Goal: Task Accomplishment & Management: Manage account settings

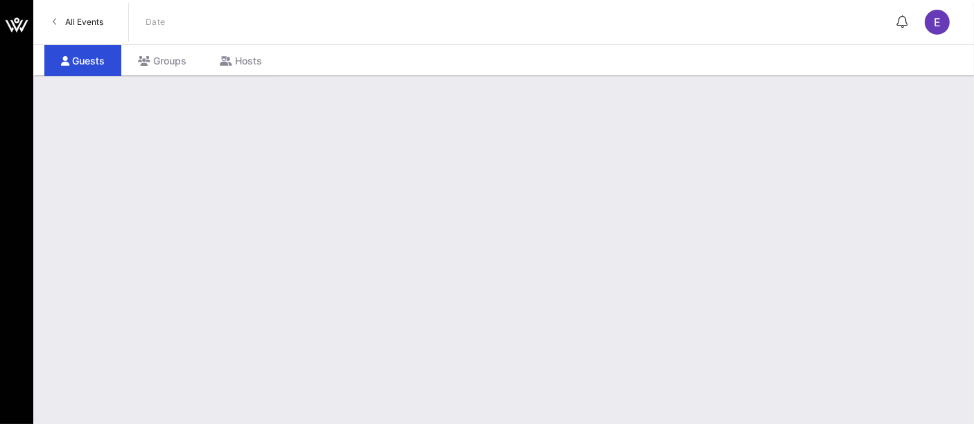
click at [82, 19] on span "All Events" at bounding box center [84, 22] width 38 height 10
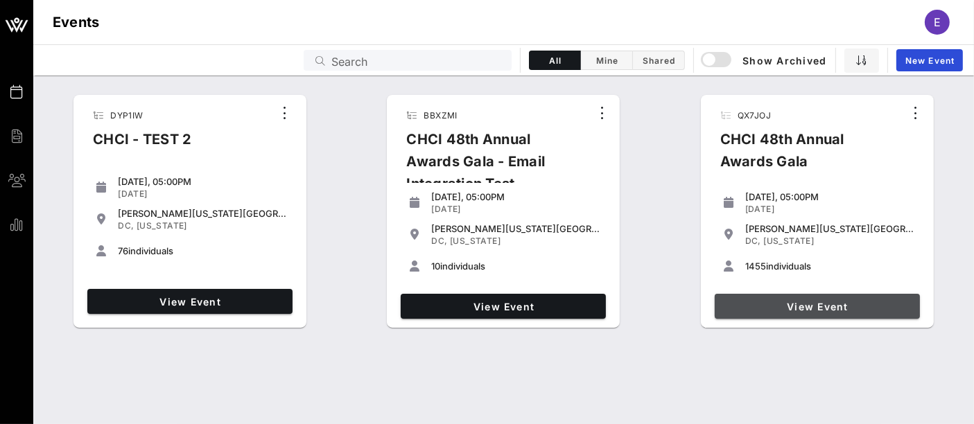
click at [611, 301] on span "View Event" at bounding box center [817, 307] width 194 height 12
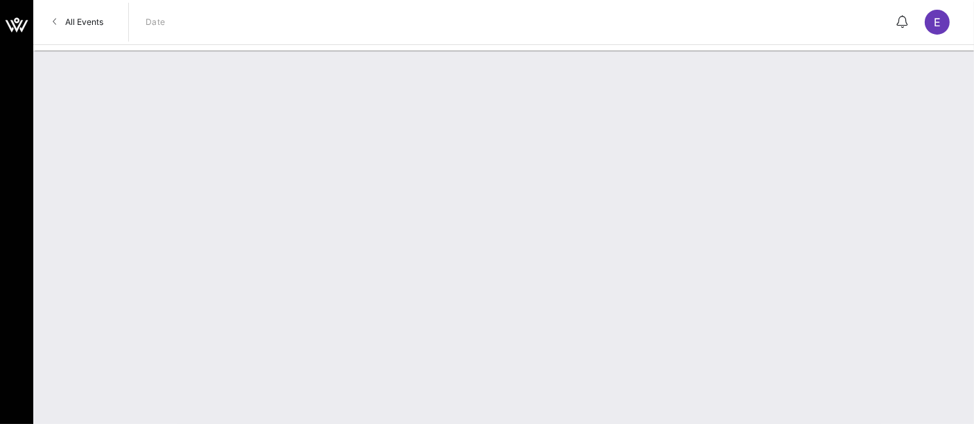
click at [82, 26] on span "All Events" at bounding box center [84, 22] width 38 height 10
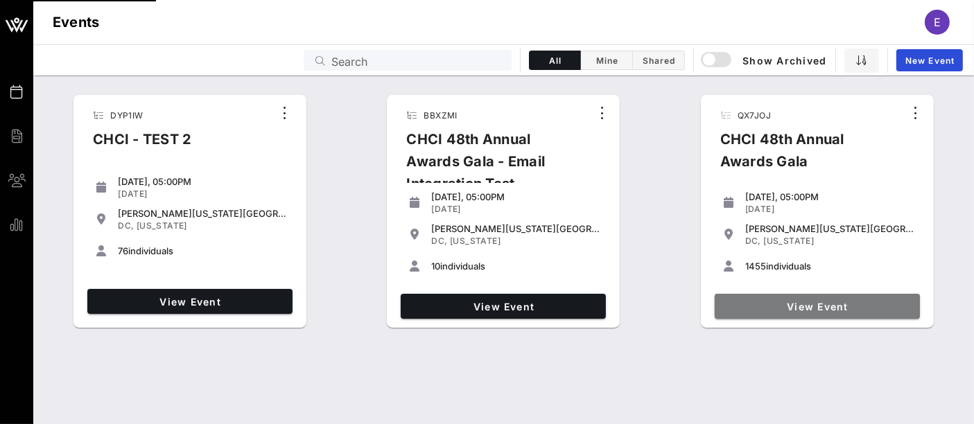
click at [611, 304] on span "View Event" at bounding box center [817, 307] width 194 height 12
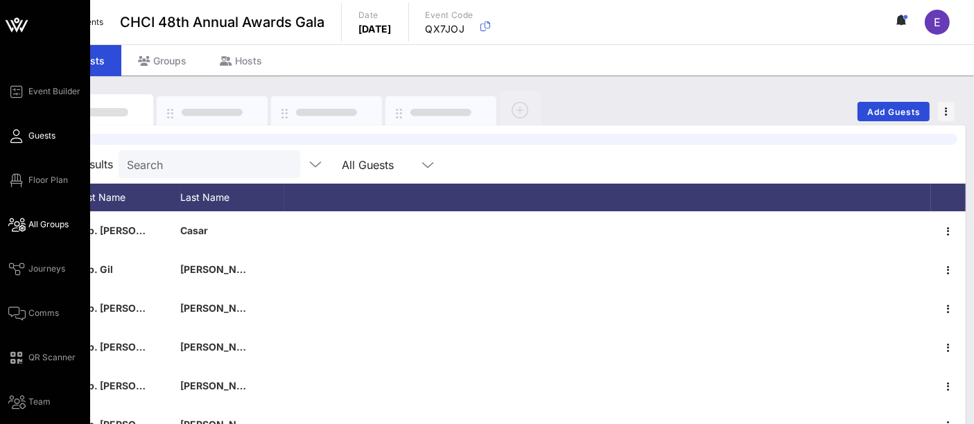
click at [55, 229] on span "All Groups" at bounding box center [48, 224] width 40 height 12
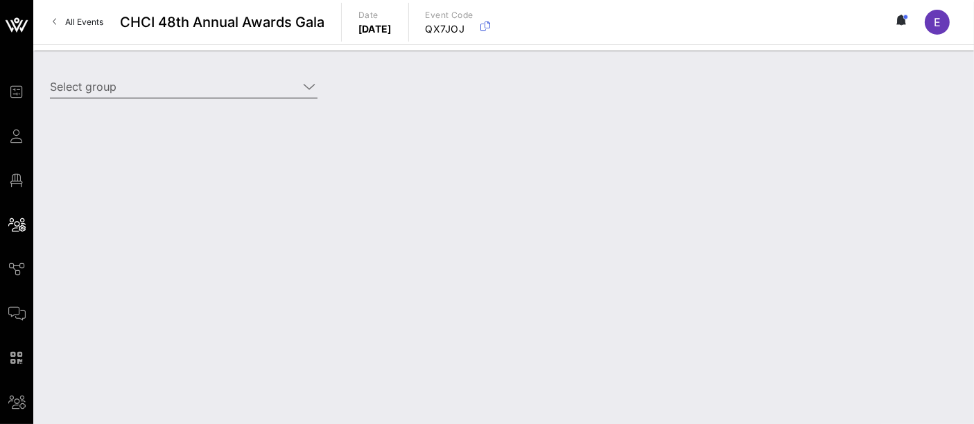
click at [154, 83] on input "Select group" at bounding box center [174, 87] width 248 height 22
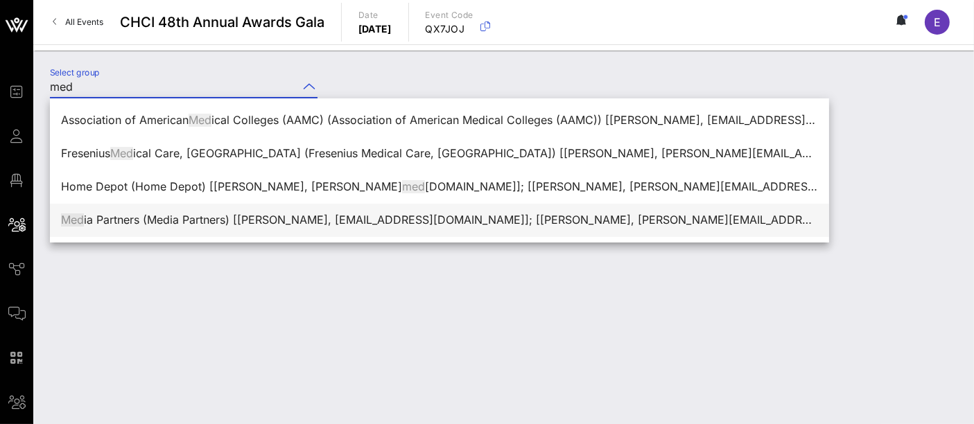
click at [207, 223] on div "Med ia Partners (Media Partners) [[PERSON_NAME], [EMAIL_ADDRESS][DOMAIN_NAME]];…" at bounding box center [439, 219] width 757 height 13
type input "Media Partners (Media Partners) [[PERSON_NAME], [EMAIL_ADDRESS][DOMAIN_NAME]]; …"
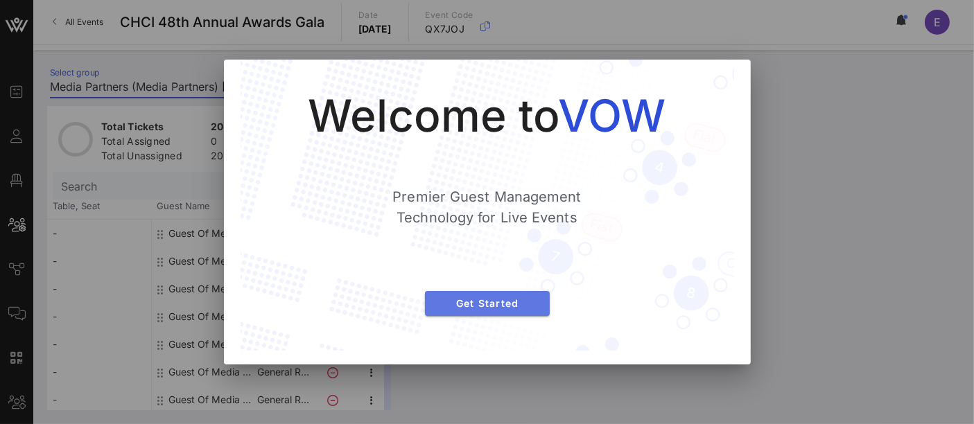
click at [493, 296] on button "Get Started" at bounding box center [487, 303] width 125 height 25
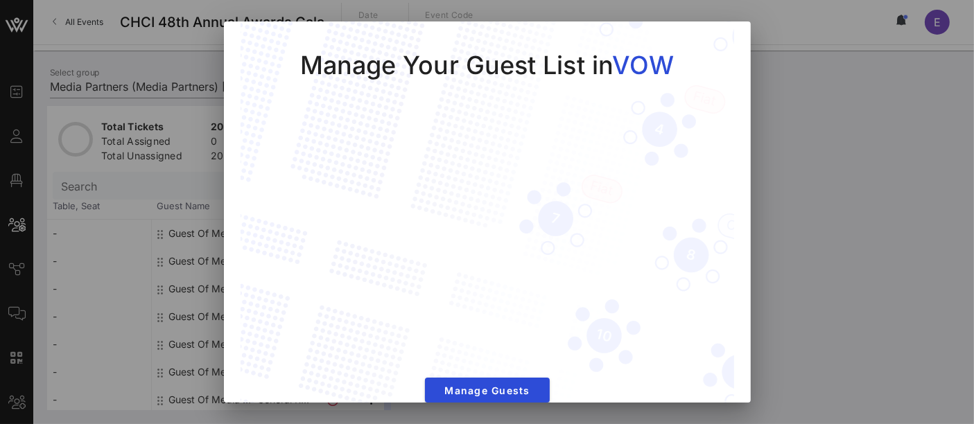
scroll to position [19, 0]
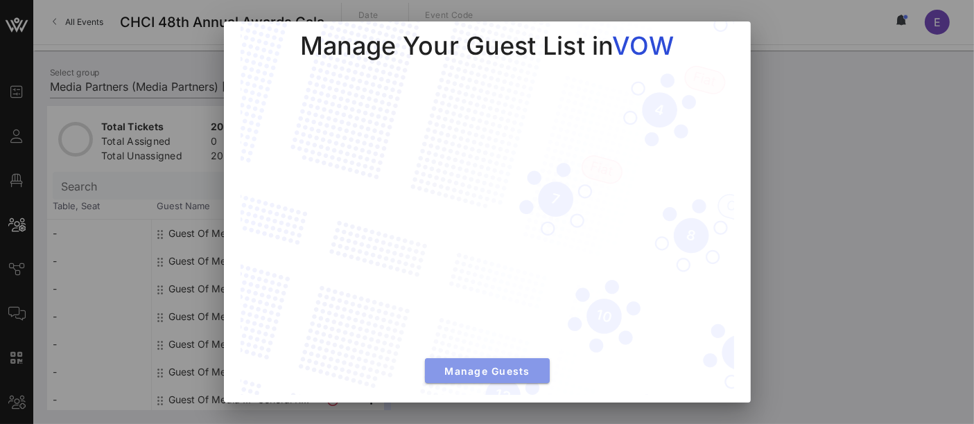
click at [483, 365] on span "Manage Guests" at bounding box center [487, 371] width 103 height 12
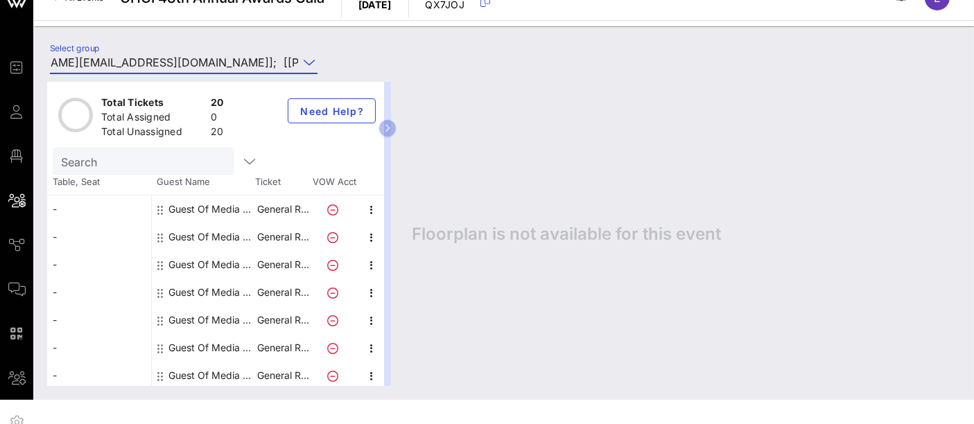
scroll to position [29, 0]
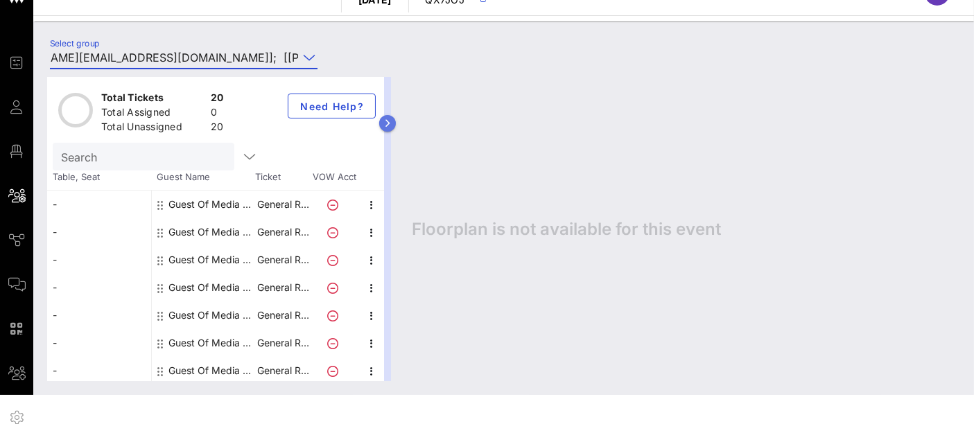
click at [391, 121] on icon "button" at bounding box center [388, 123] width 6 height 8
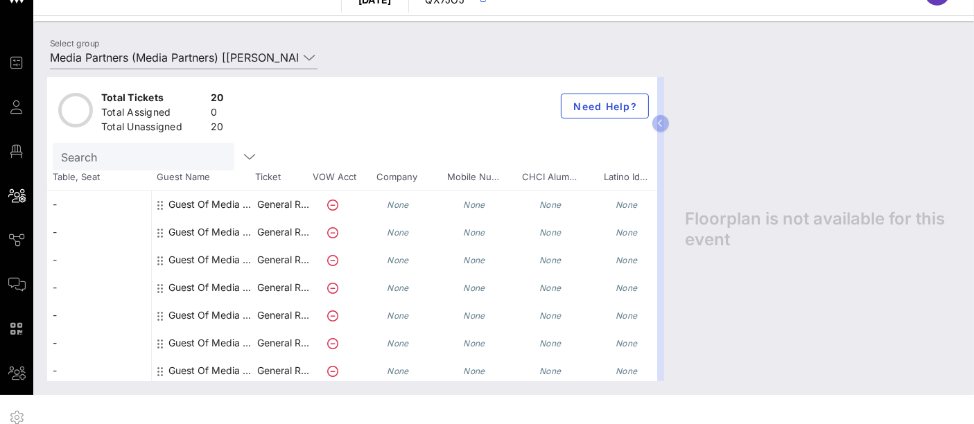
scroll to position [0, 195]
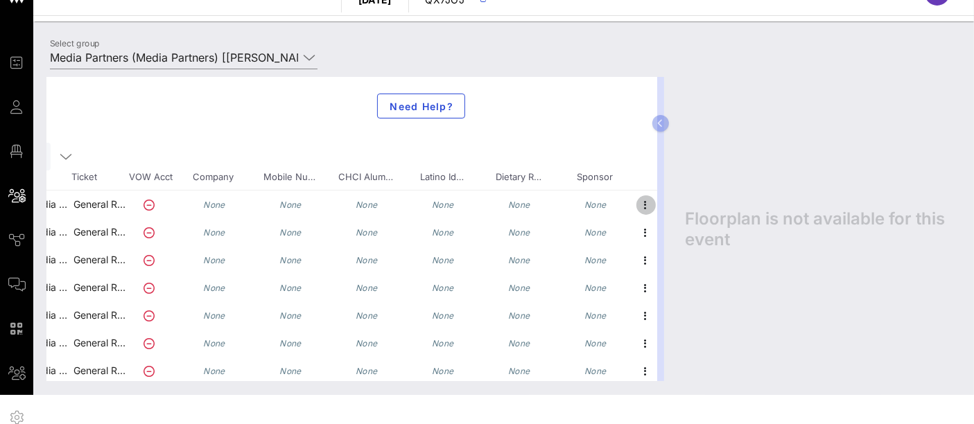
click at [611, 212] on button "button" at bounding box center [645, 204] width 19 height 19
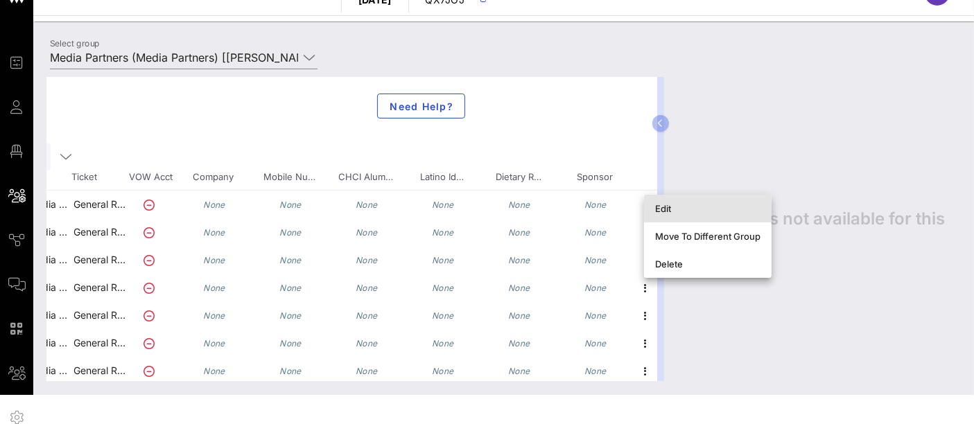
click at [611, 218] on div "Edit" at bounding box center [707, 209] width 105 height 22
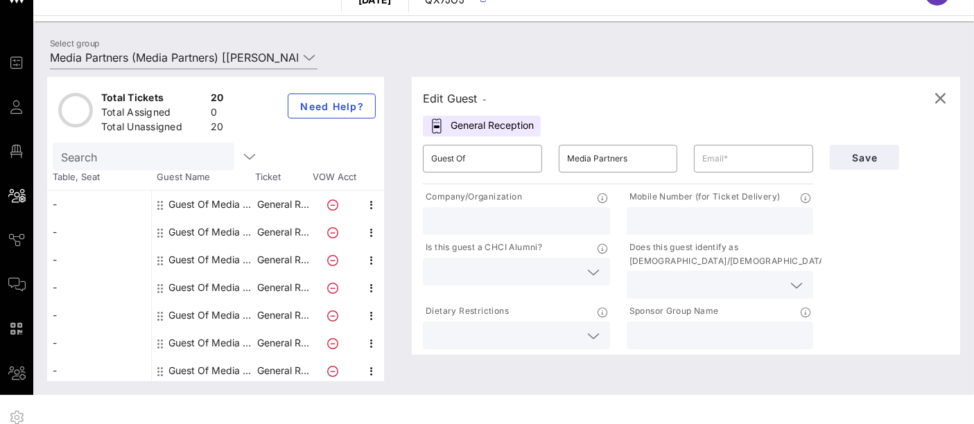
scroll to position [0, 0]
click at [471, 161] on input "Guest Of" at bounding box center [482, 159] width 103 height 22
type input "[PERSON_NAME]"
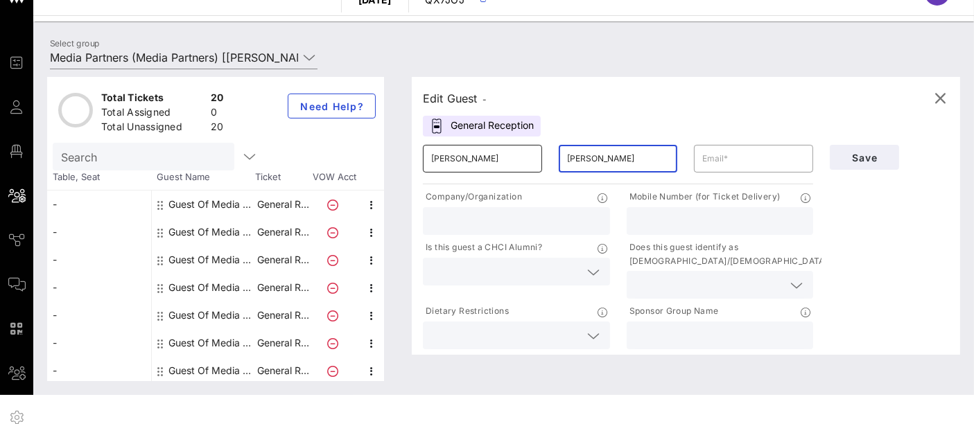
type input "[PERSON_NAME]"
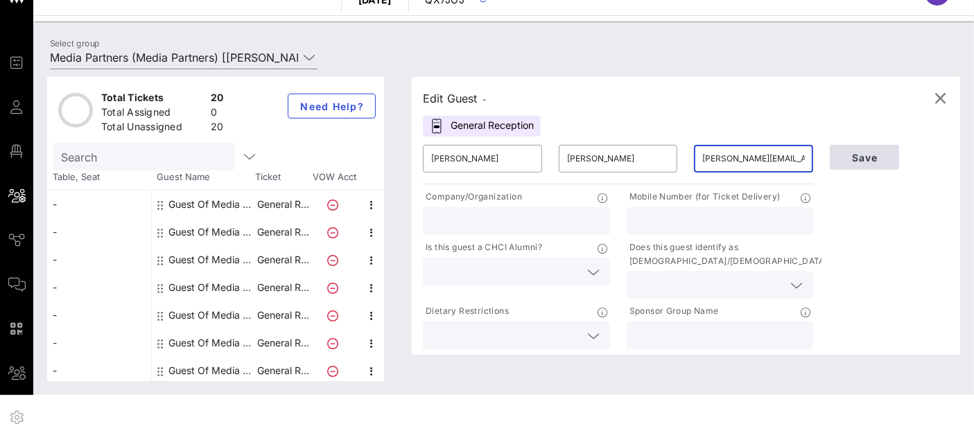
type input "[PERSON_NAME][EMAIL_ADDRESS][DOMAIN_NAME]"
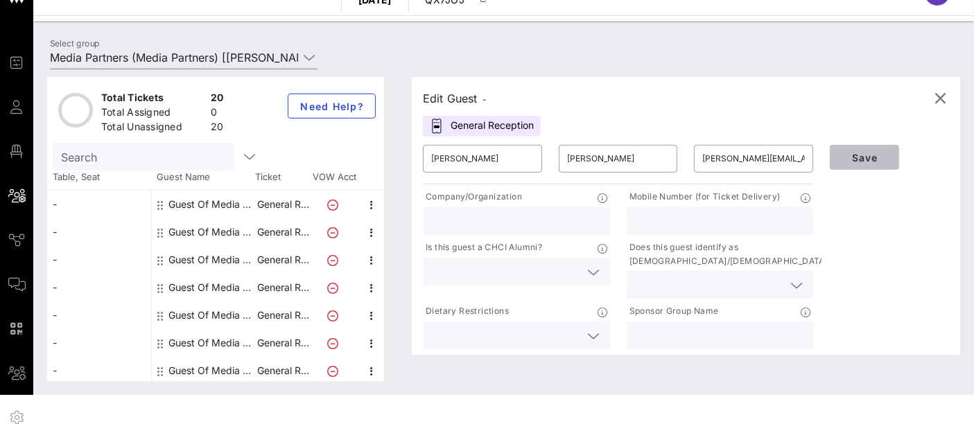
drag, startPoint x: 866, startPoint y: 161, endPoint x: 900, endPoint y: 287, distance: 130.0
click at [611, 287] on div "Save" at bounding box center [889, 245] width 136 height 216
click at [509, 216] on input "text" at bounding box center [516, 221] width 170 height 18
click at [598, 271] on icon at bounding box center [593, 272] width 12 height 17
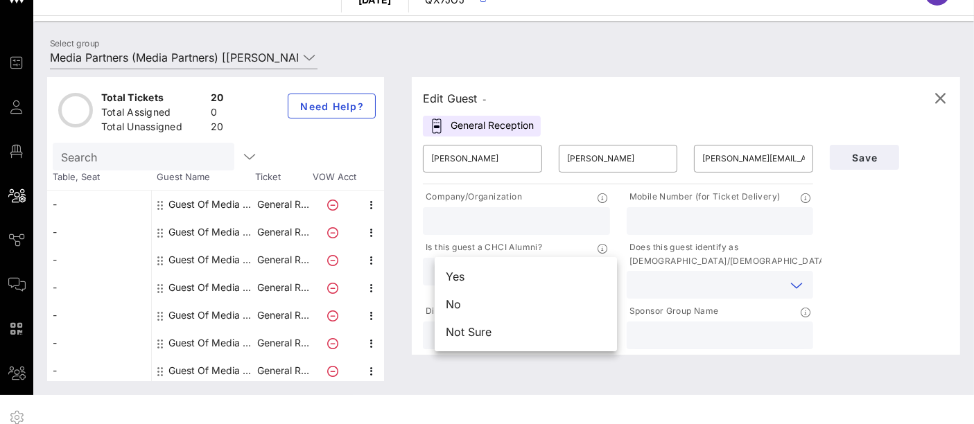
click at [611, 277] on input "text" at bounding box center [709, 285] width 148 height 18
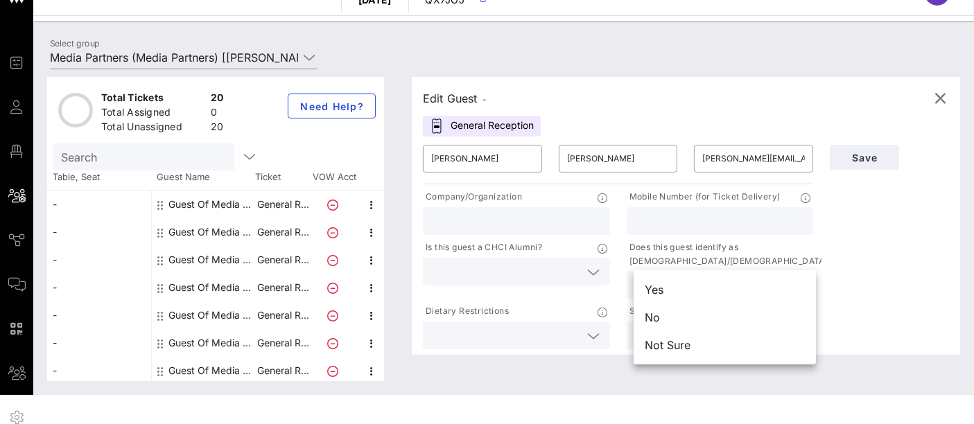
click at [611, 258] on div "Save" at bounding box center [889, 245] width 136 height 216
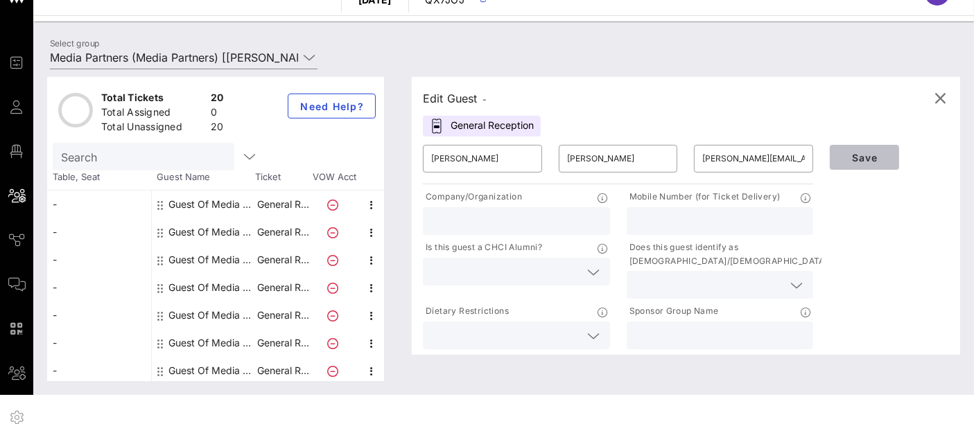
click at [611, 155] on span "Save" at bounding box center [864, 158] width 47 height 12
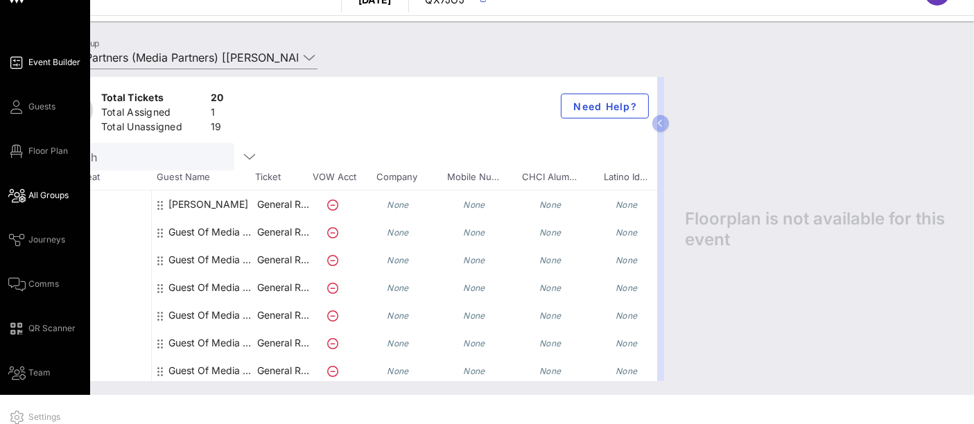
click at [59, 54] on link "Event Builder" at bounding box center [44, 62] width 72 height 17
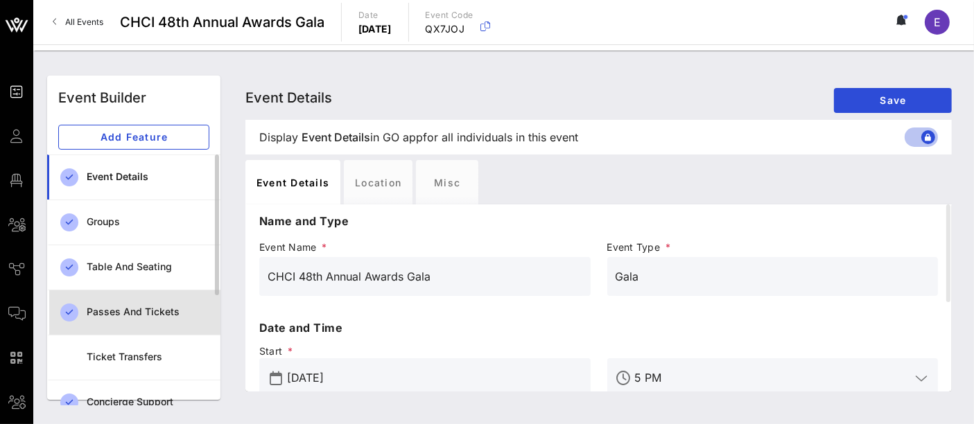
click at [146, 310] on div "Passes and Tickets" at bounding box center [148, 312] width 123 height 12
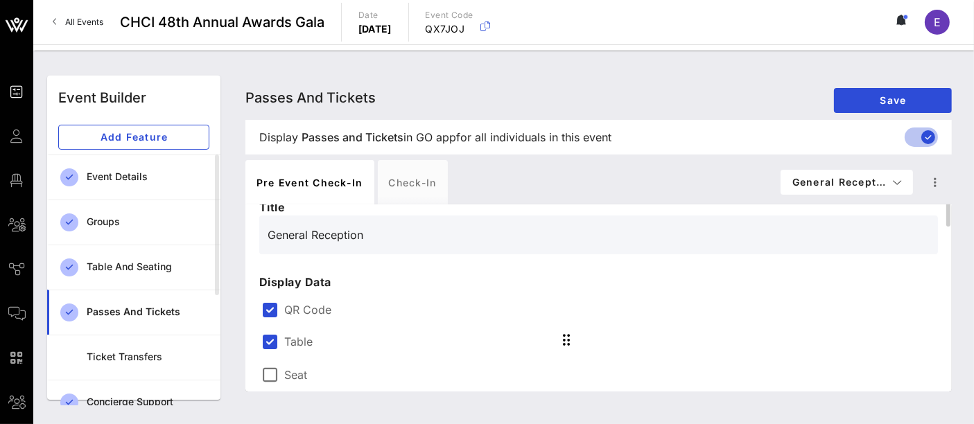
scroll to position [55, 0]
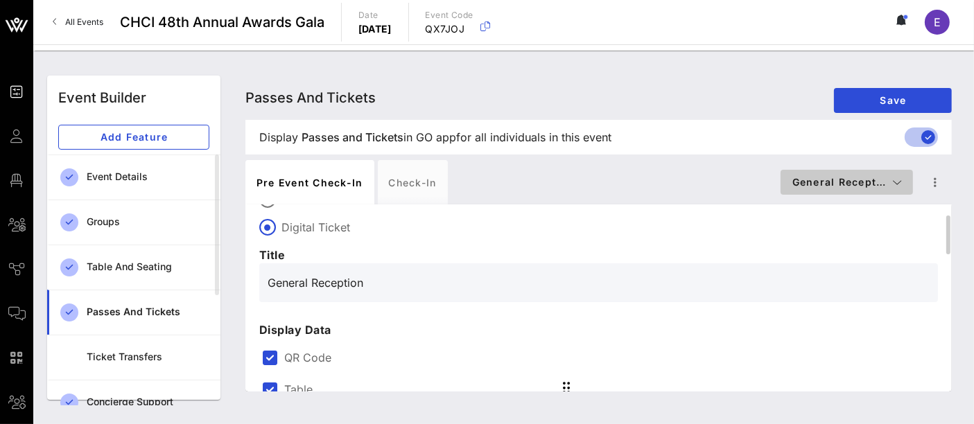
click at [611, 179] on span "General Recept…" at bounding box center [846, 182] width 110 height 12
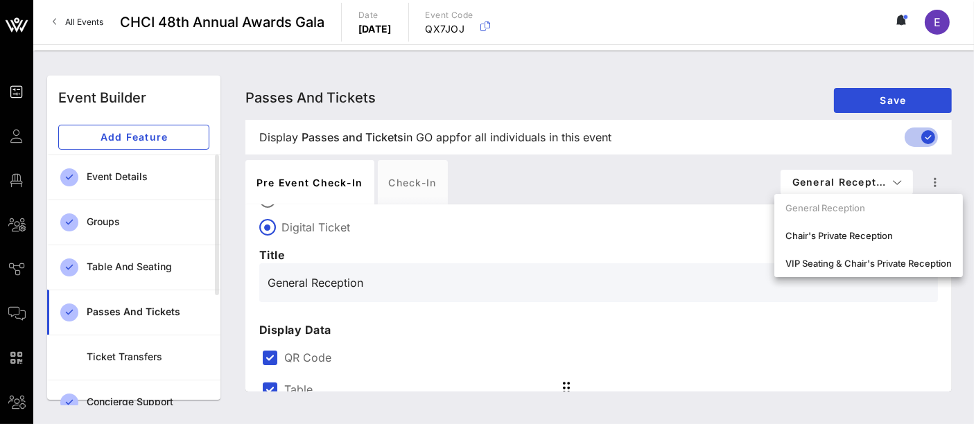
click at [611, 179] on div "Pre Event Check-in Check-in" at bounding box center [512, 182] width 535 height 44
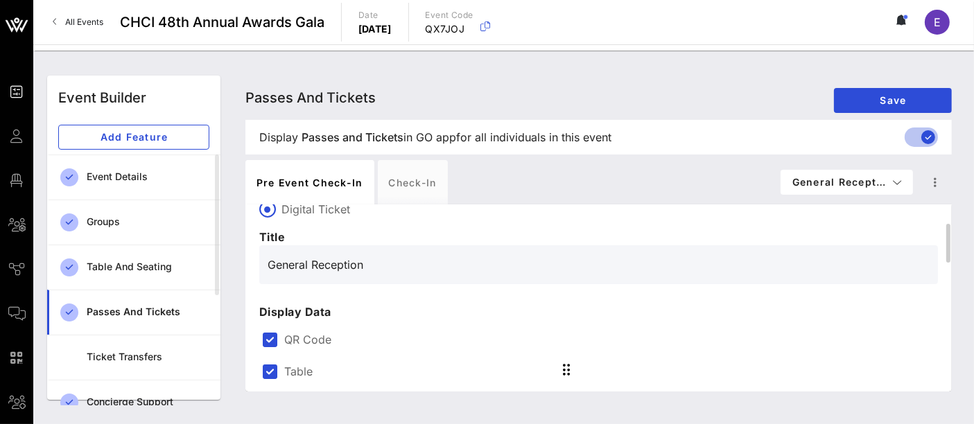
scroll to position [0, 0]
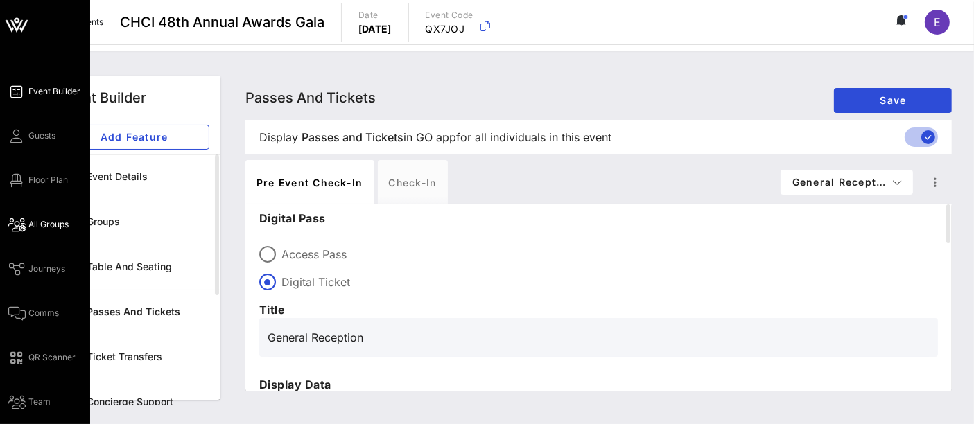
click at [49, 226] on span "All Groups" at bounding box center [48, 224] width 40 height 12
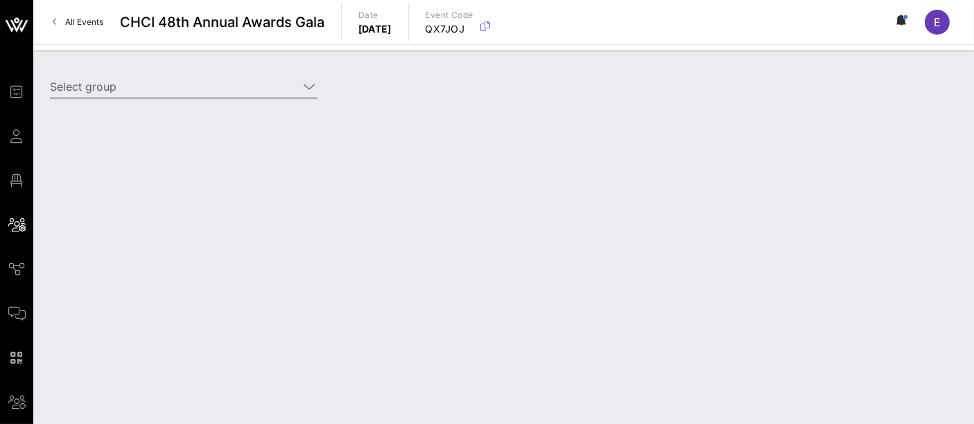
click at [310, 84] on icon at bounding box center [309, 86] width 12 height 17
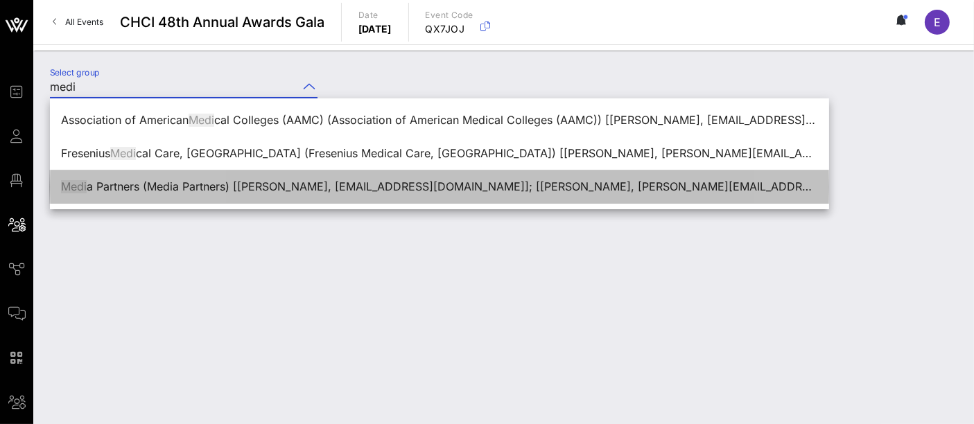
click at [203, 193] on div "Medi a Partners (Media Partners) [[PERSON_NAME], [EMAIL_ADDRESS][DOMAIN_NAME]];…" at bounding box center [439, 186] width 757 height 13
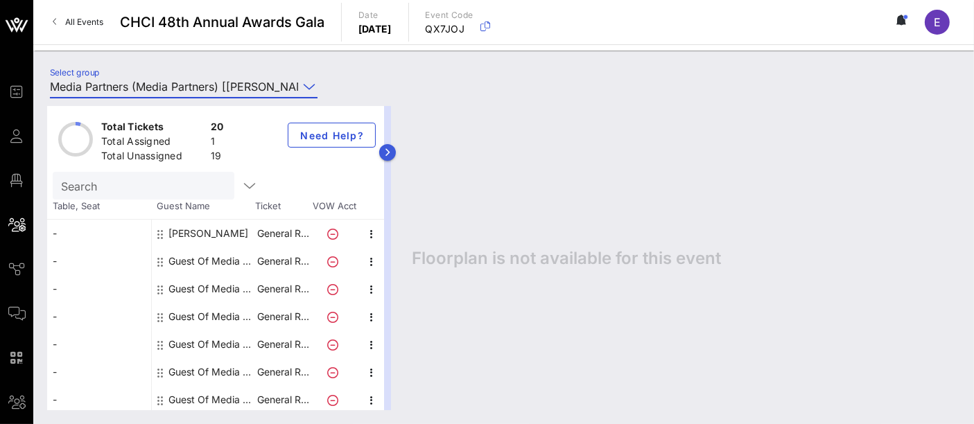
type input "Media Partners (Media Partners) [[PERSON_NAME], [EMAIL_ADDRESS][DOMAIN_NAME]]; …"
click at [396, 146] on button "button" at bounding box center [387, 152] width 17 height 17
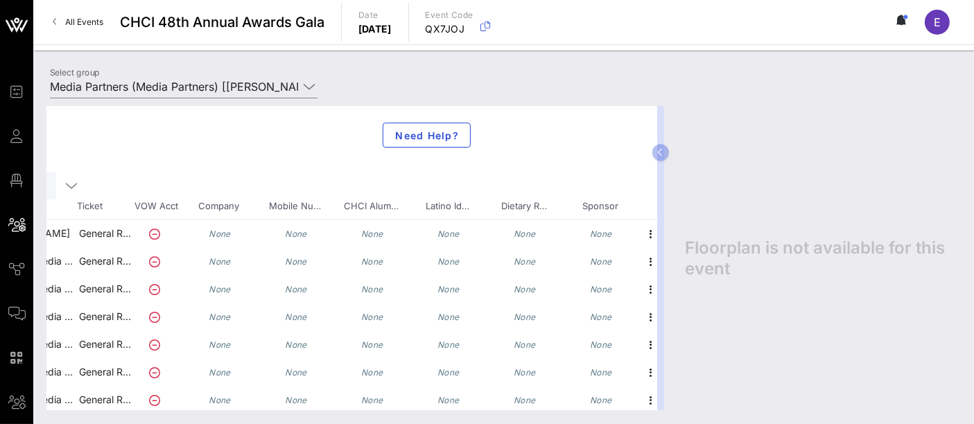
scroll to position [0, 195]
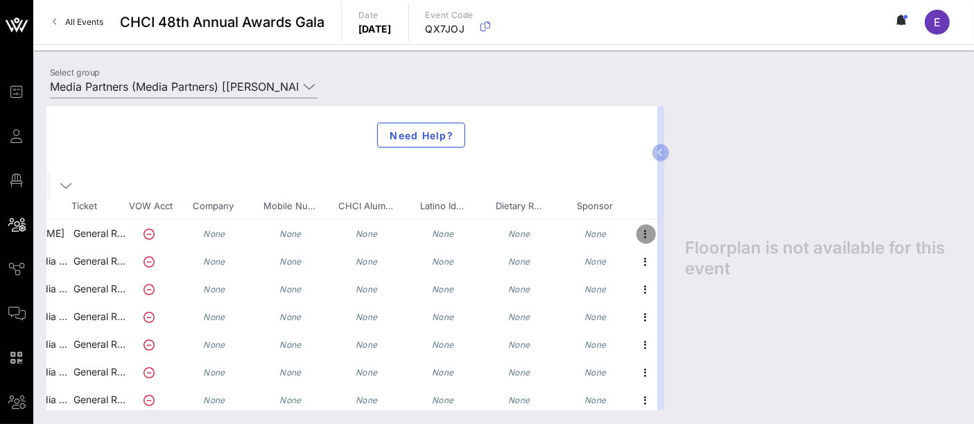
click at [611, 236] on icon "button" at bounding box center [646, 234] width 17 height 17
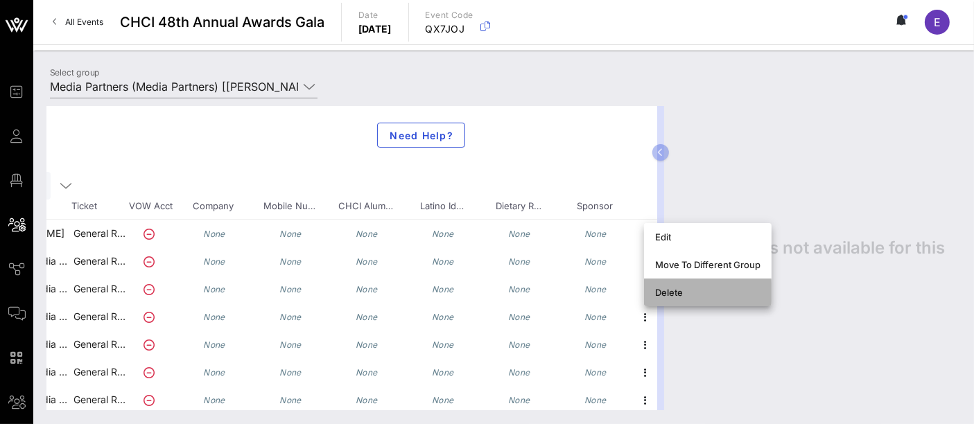
click at [611, 290] on div "Delete" at bounding box center [707, 292] width 105 height 11
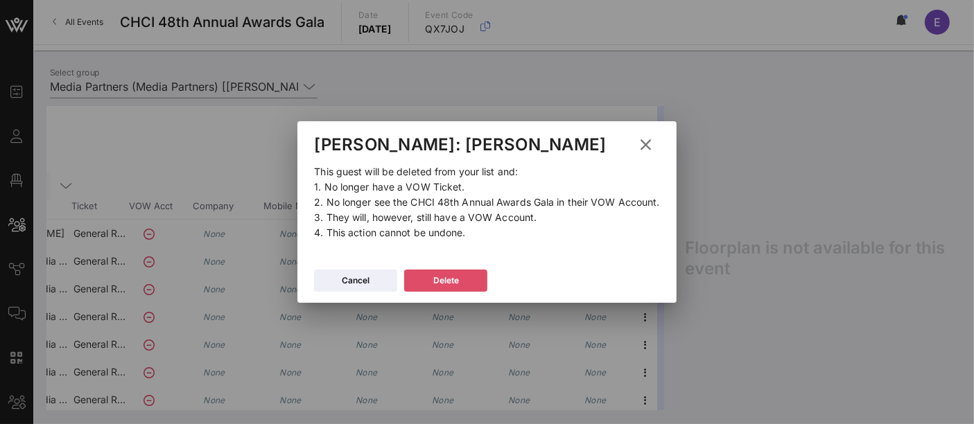
click at [439, 285] on div "Delete" at bounding box center [446, 281] width 26 height 14
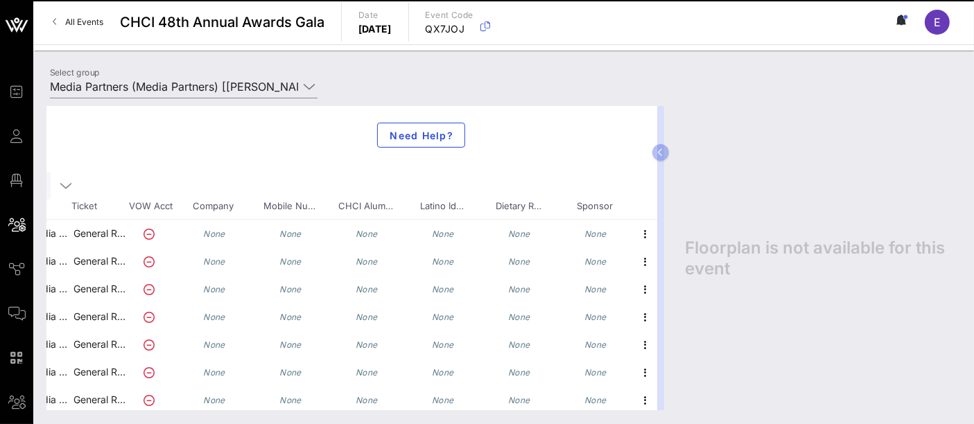
scroll to position [0, 0]
